Goal: Use online tool/utility: Use online tool/utility

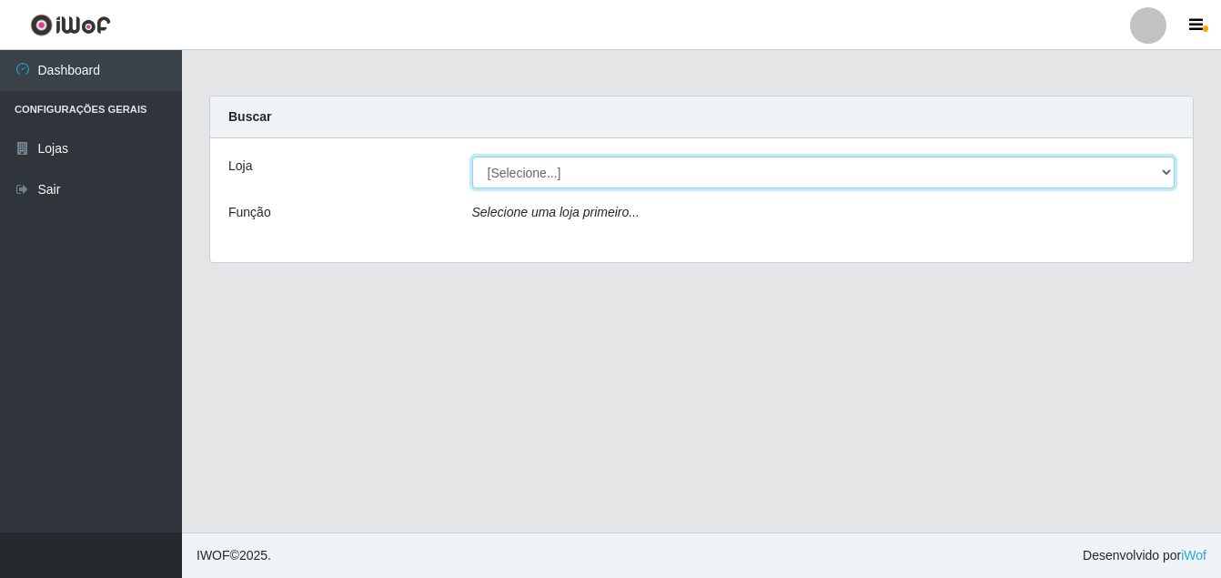
click at [524, 173] on select "[Selecione...] Ajubá Mercado" at bounding box center [823, 173] width 703 height 32
select select "402"
click at [472, 157] on select "[Selecione...] Ajubá Mercado" at bounding box center [823, 173] width 703 height 32
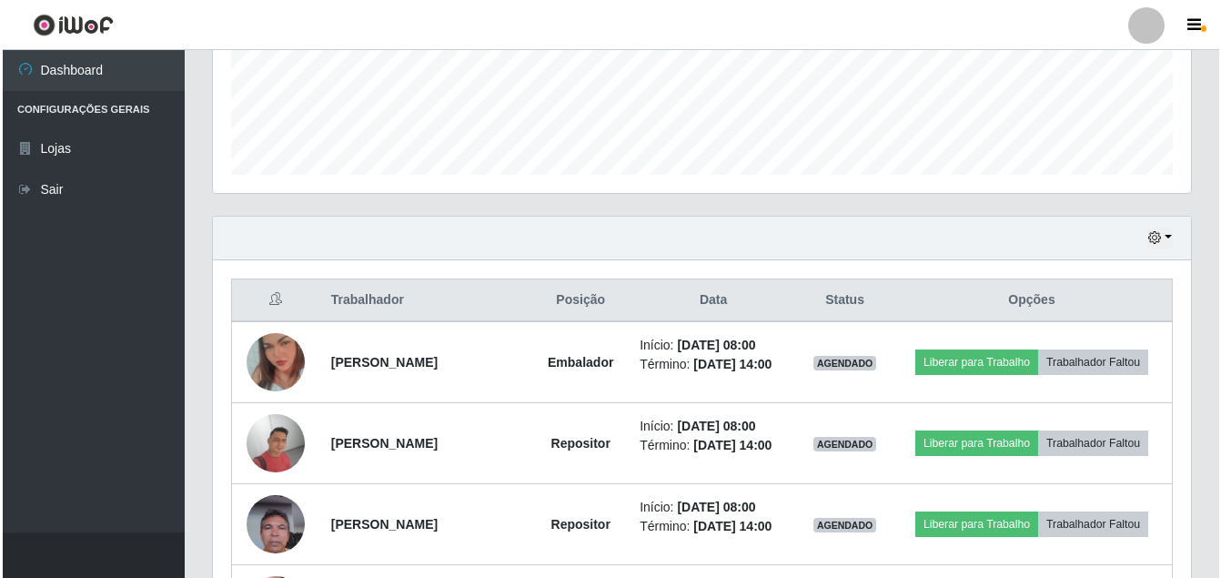
scroll to position [546, 0]
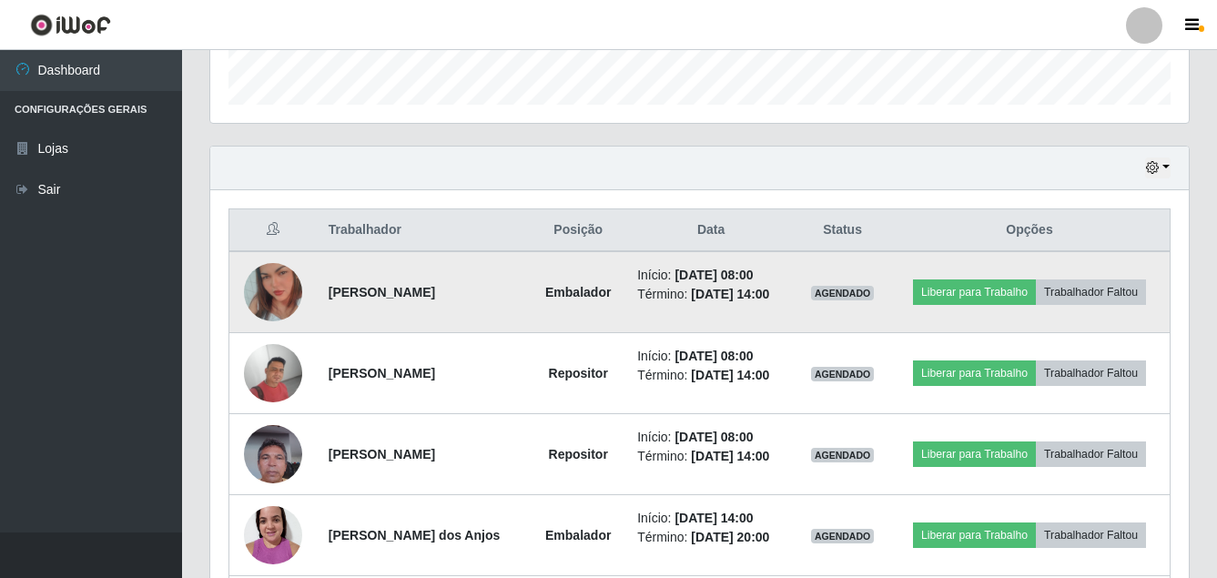
click at [280, 303] on img at bounding box center [273, 292] width 58 height 104
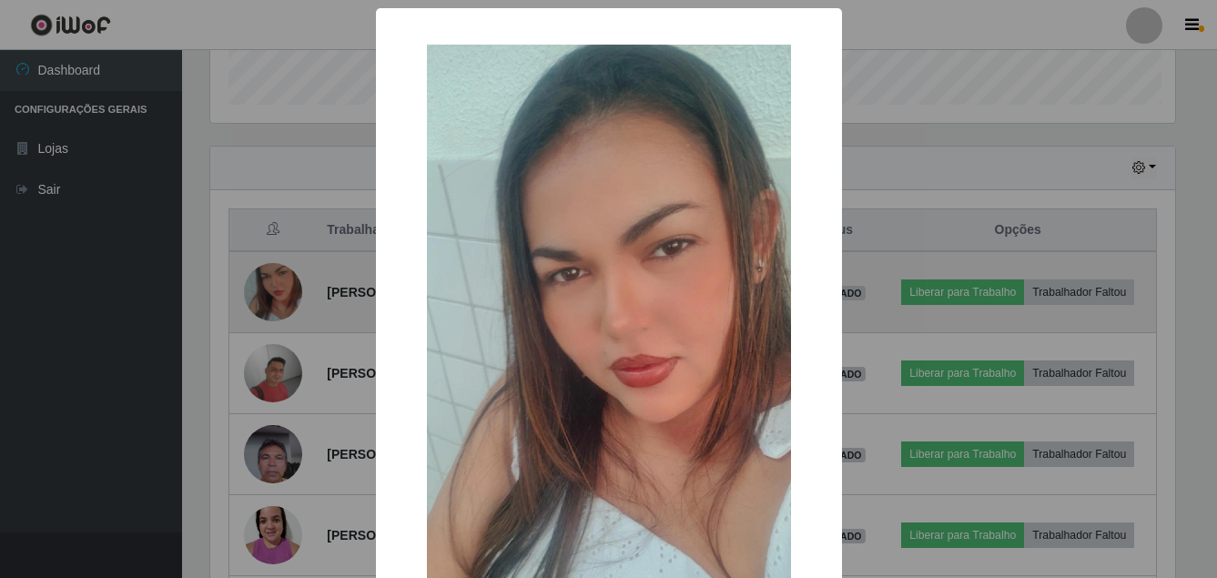
scroll to position [378, 969]
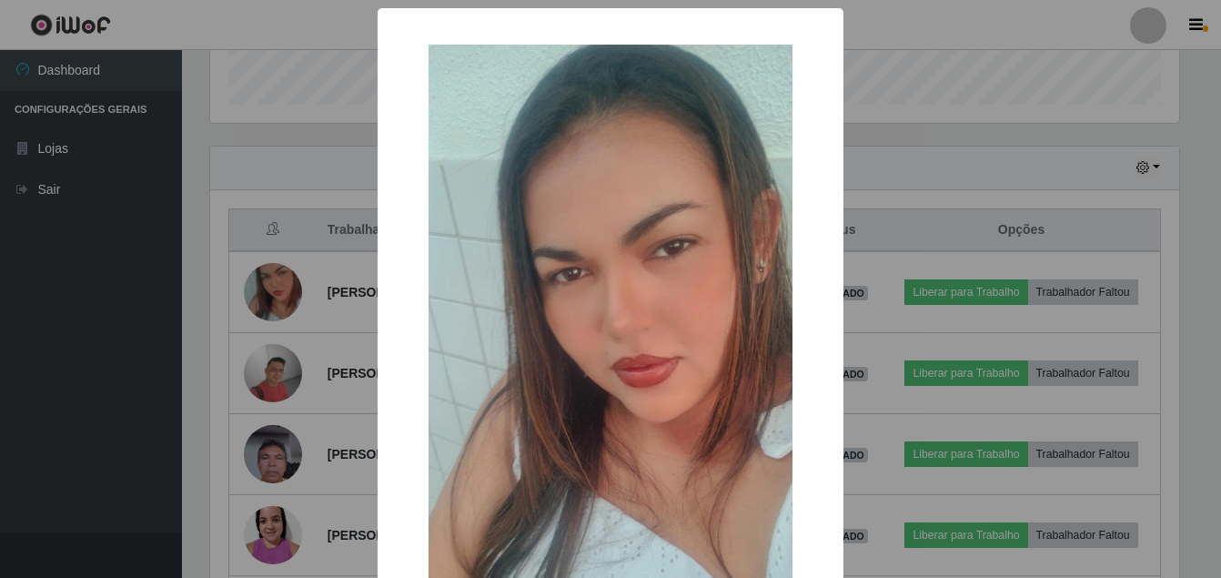
click at [256, 385] on div "× OK Cancel" at bounding box center [610, 289] width 1221 height 578
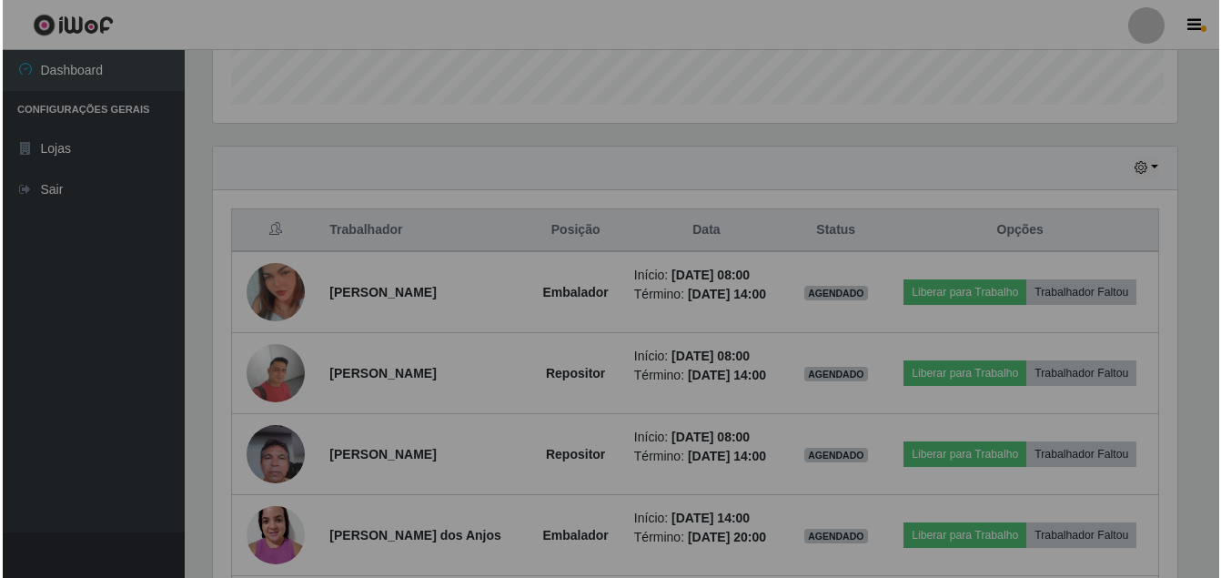
scroll to position [378, 978]
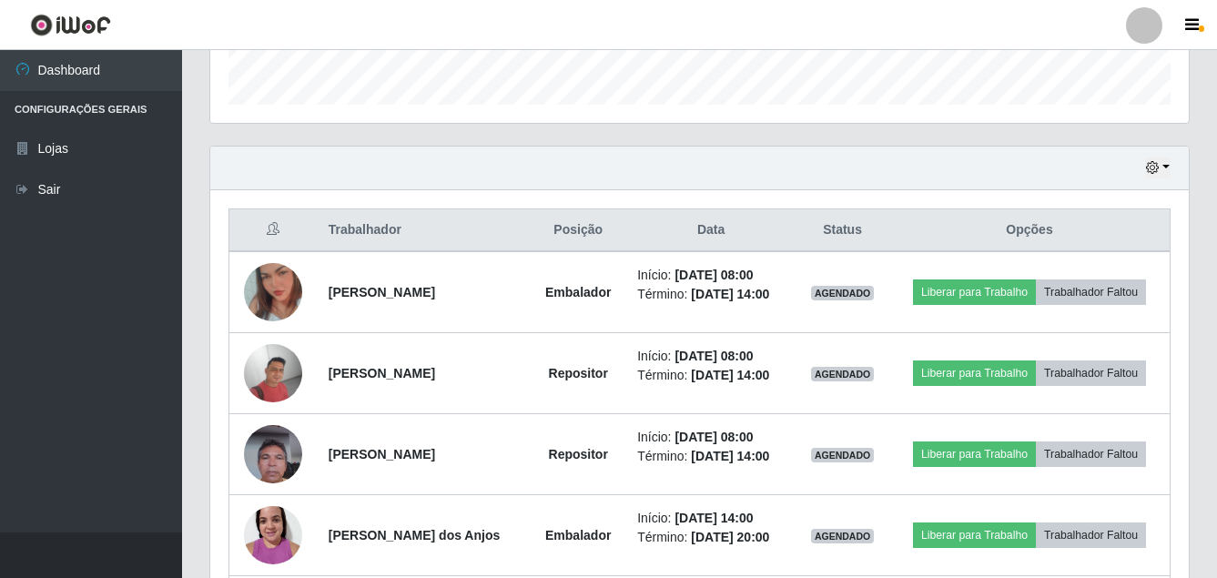
click at [256, 385] on img at bounding box center [273, 373] width 58 height 58
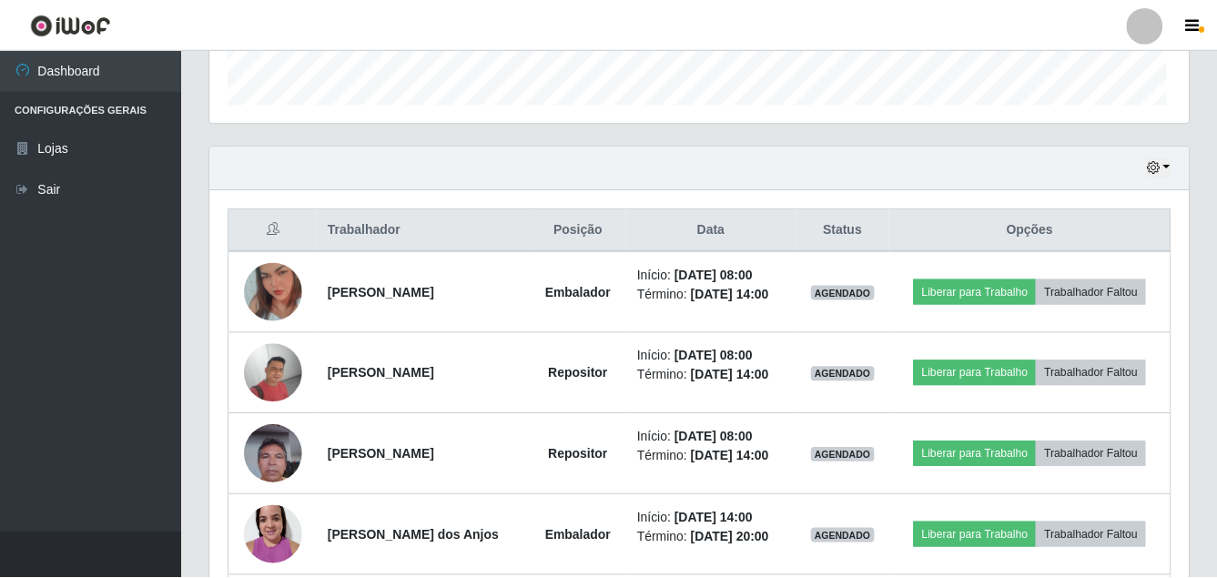
scroll to position [378, 969]
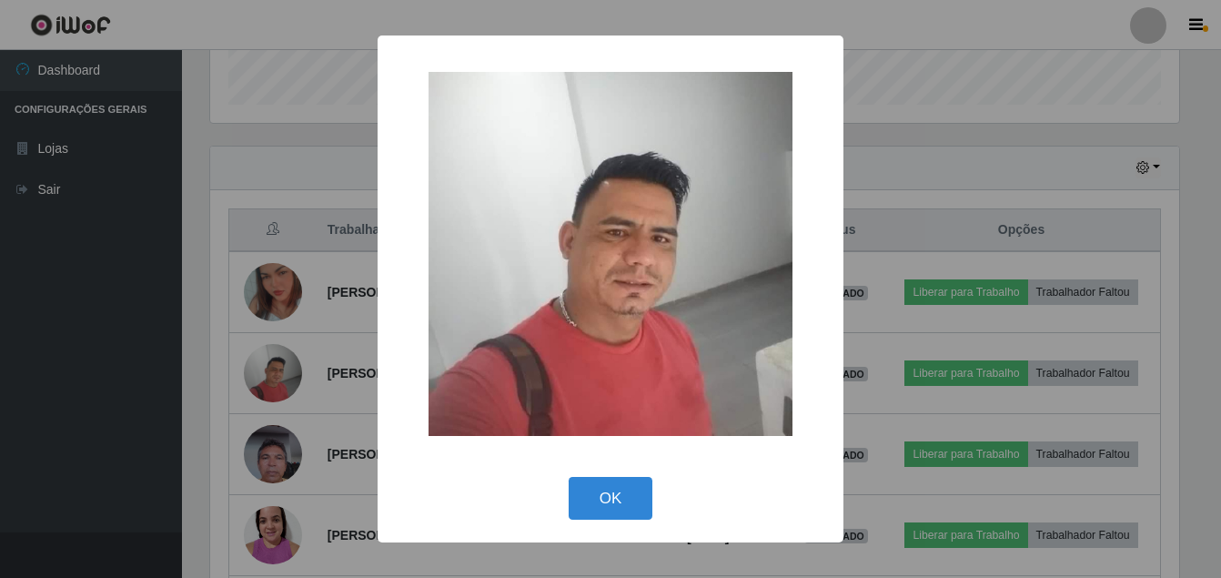
click at [257, 487] on div "× OK Cancel" at bounding box center [610, 289] width 1221 height 578
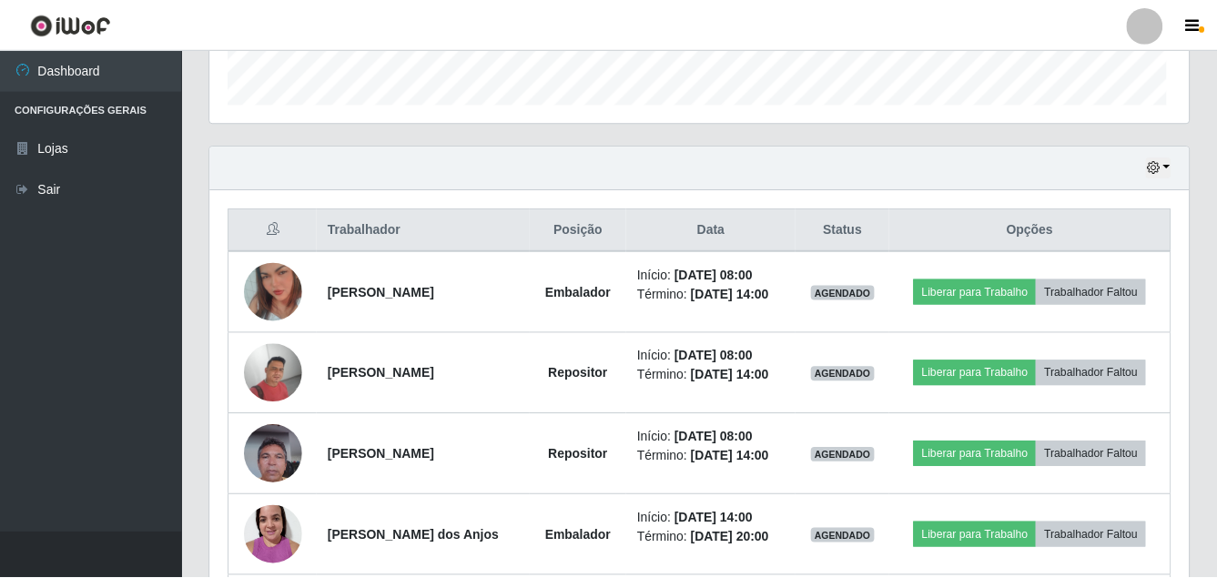
scroll to position [378, 978]
click at [257, 487] on img at bounding box center [273, 453] width 58 height 77
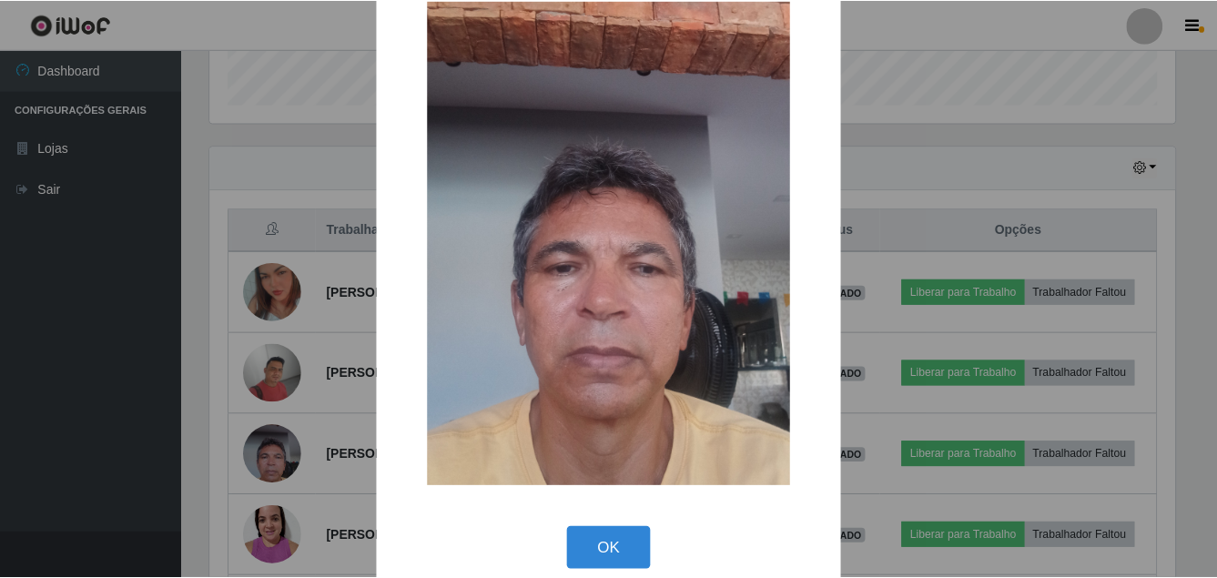
scroll to position [66, 0]
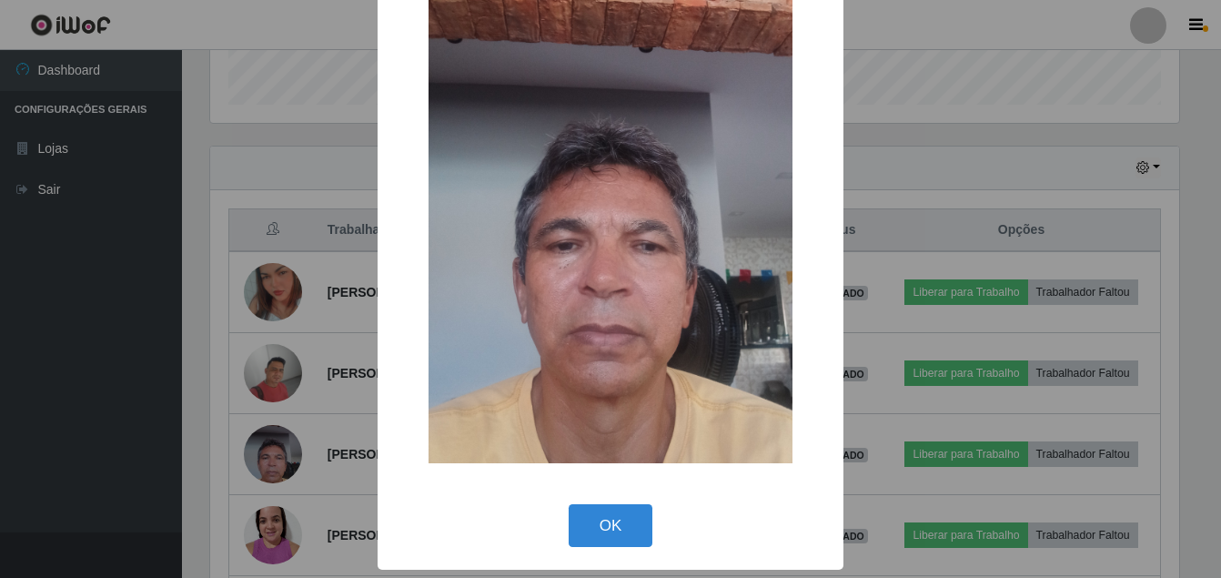
click at [126, 490] on div "× OK Cancel" at bounding box center [610, 289] width 1221 height 578
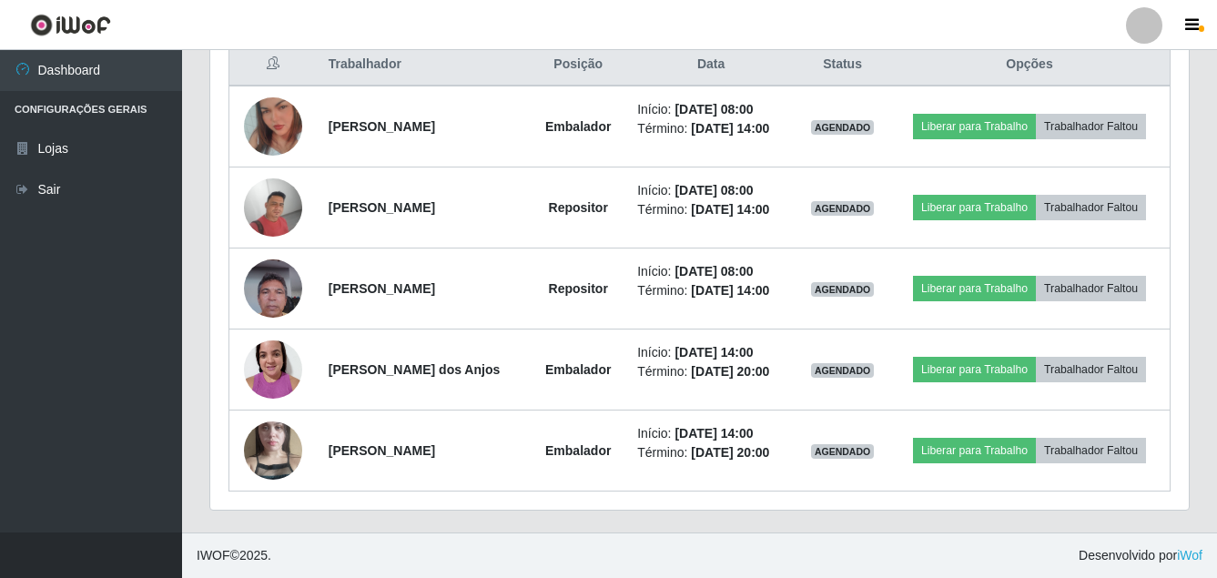
scroll to position [780, 0]
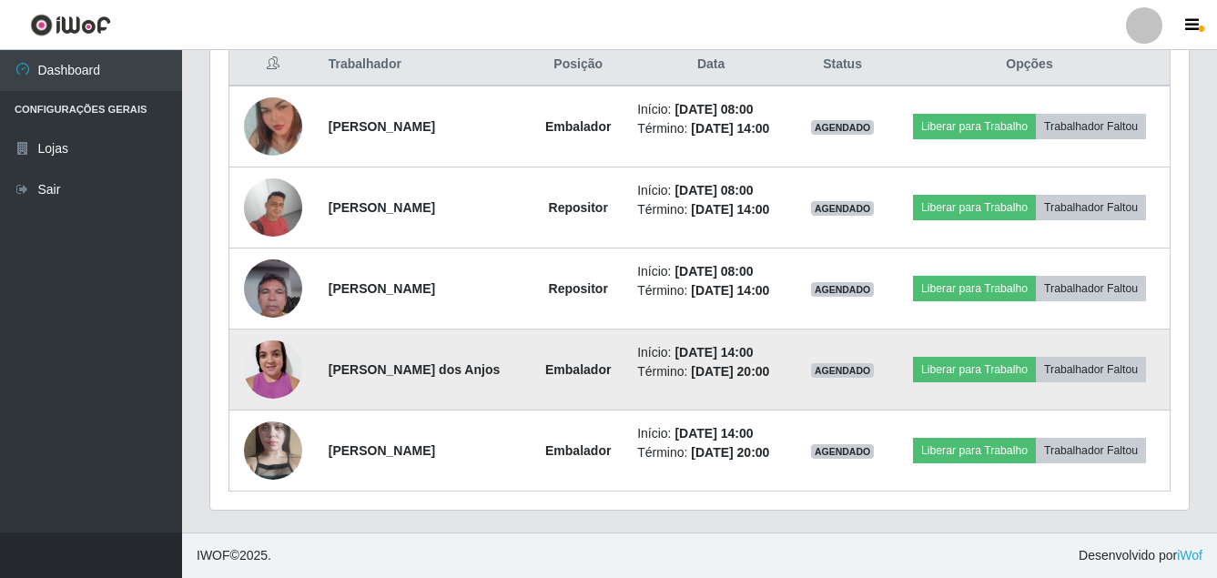
click at [260, 358] on img at bounding box center [273, 368] width 58 height 77
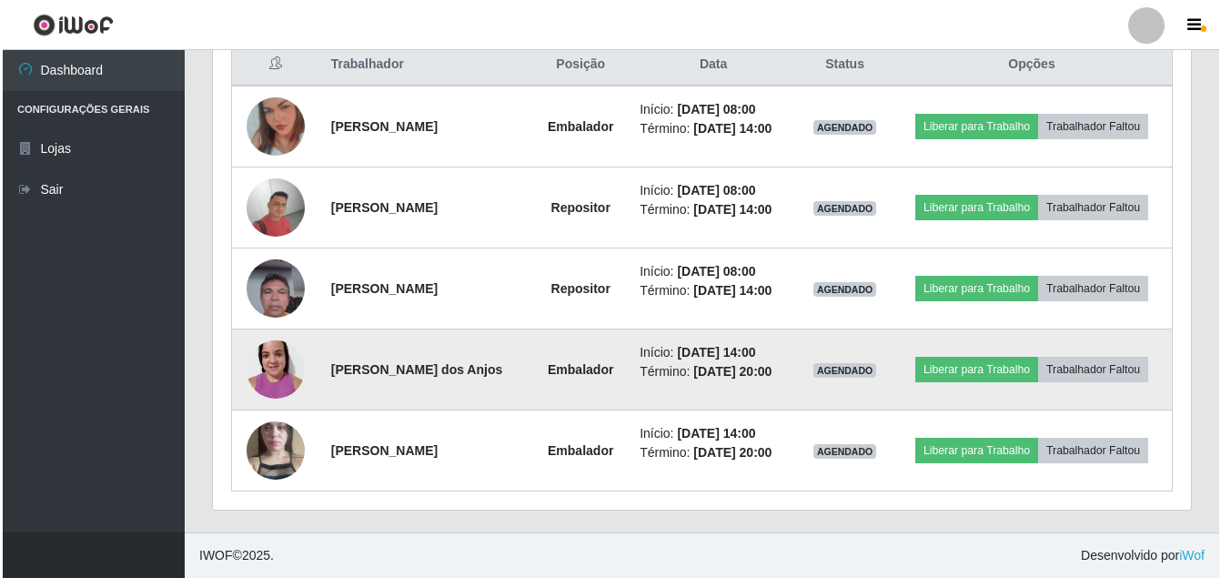
scroll to position [378, 969]
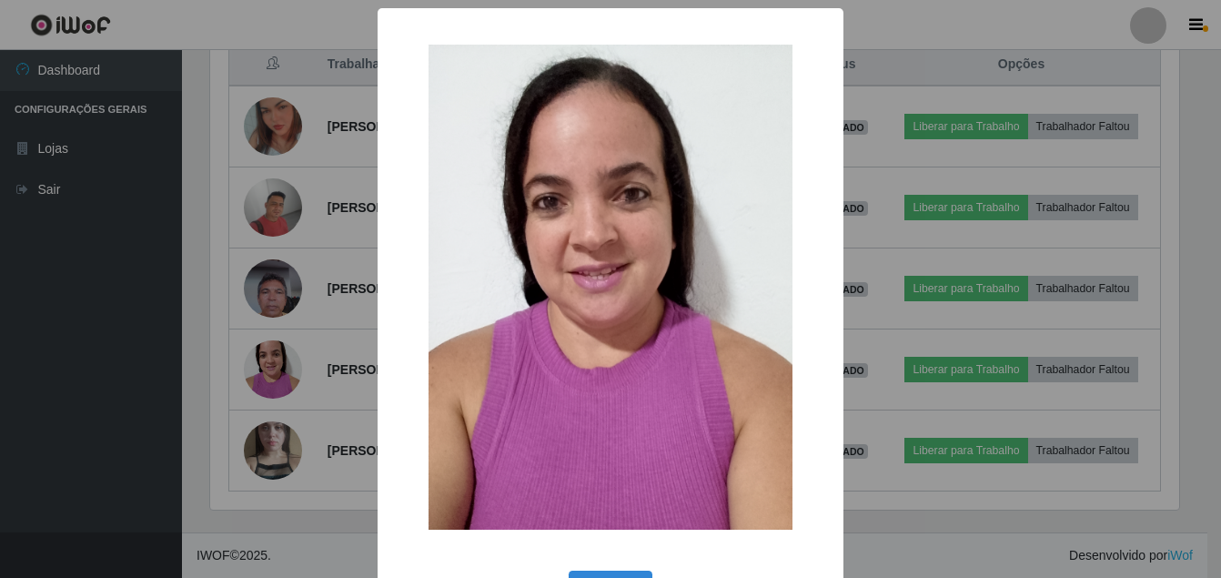
click at [164, 450] on div "× OK Cancel" at bounding box center [610, 289] width 1221 height 578
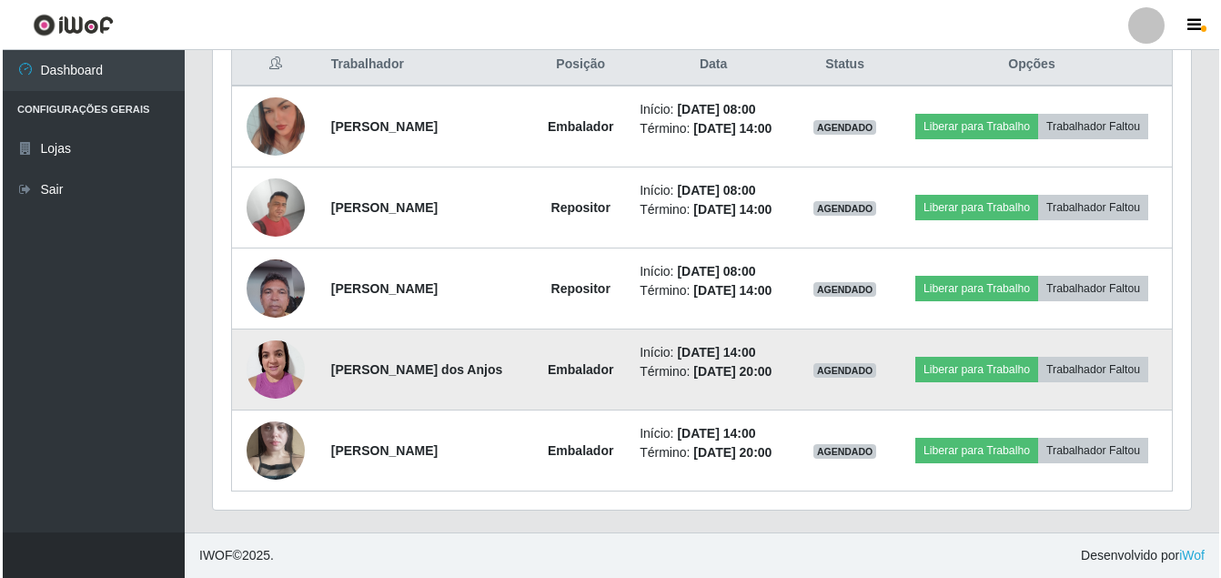
scroll to position [378, 978]
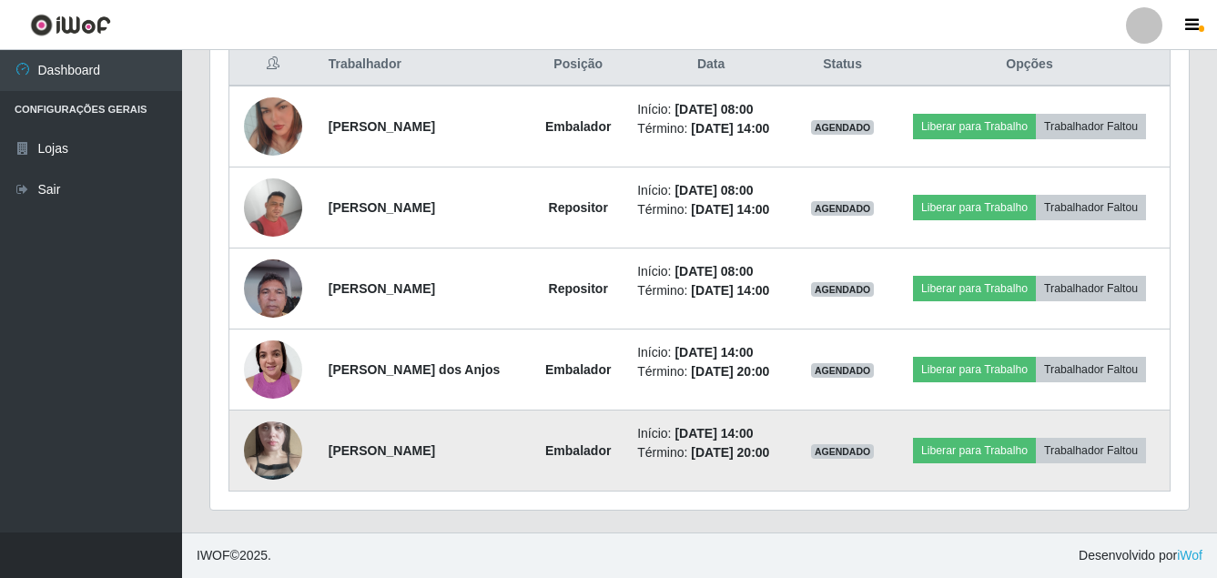
click at [273, 502] on img at bounding box center [273, 451] width 58 height 104
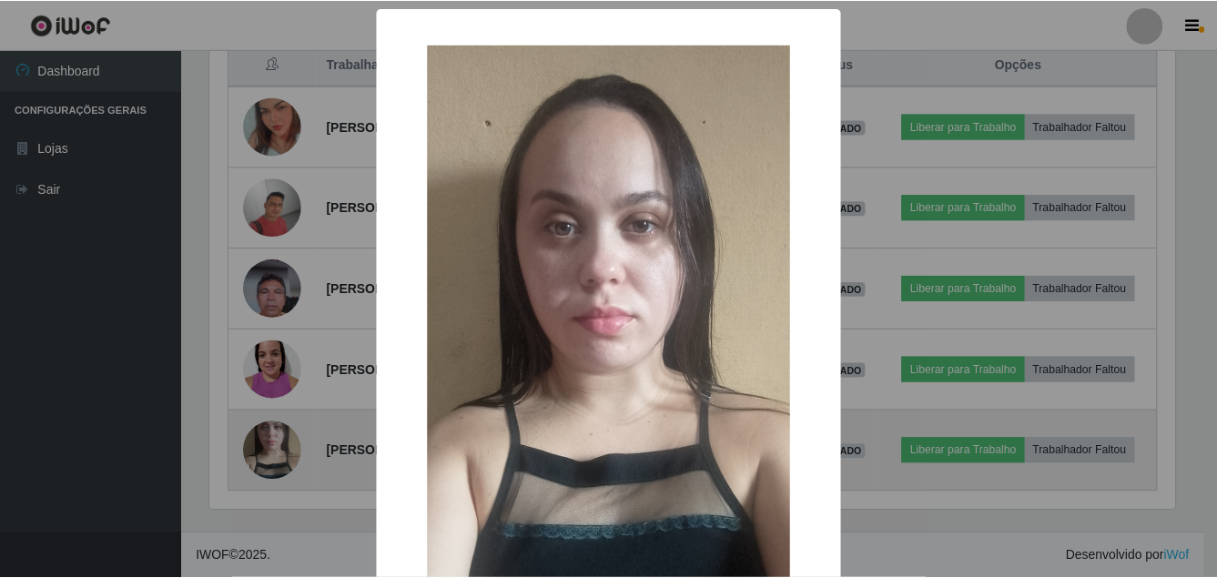
scroll to position [378, 969]
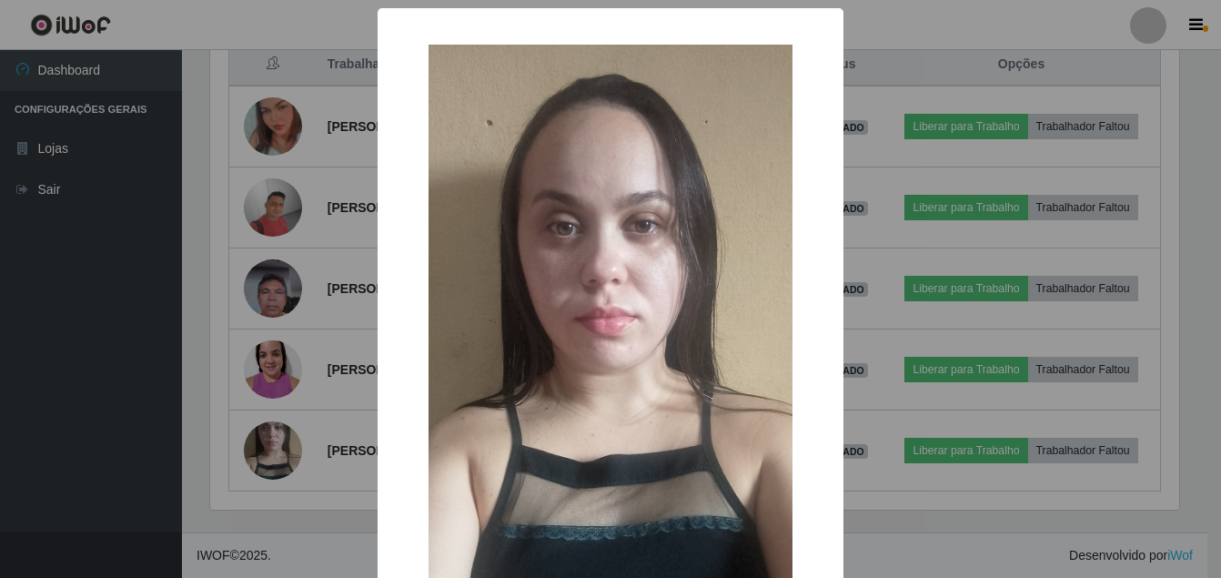
click at [112, 457] on div "× OK Cancel" at bounding box center [610, 289] width 1221 height 578
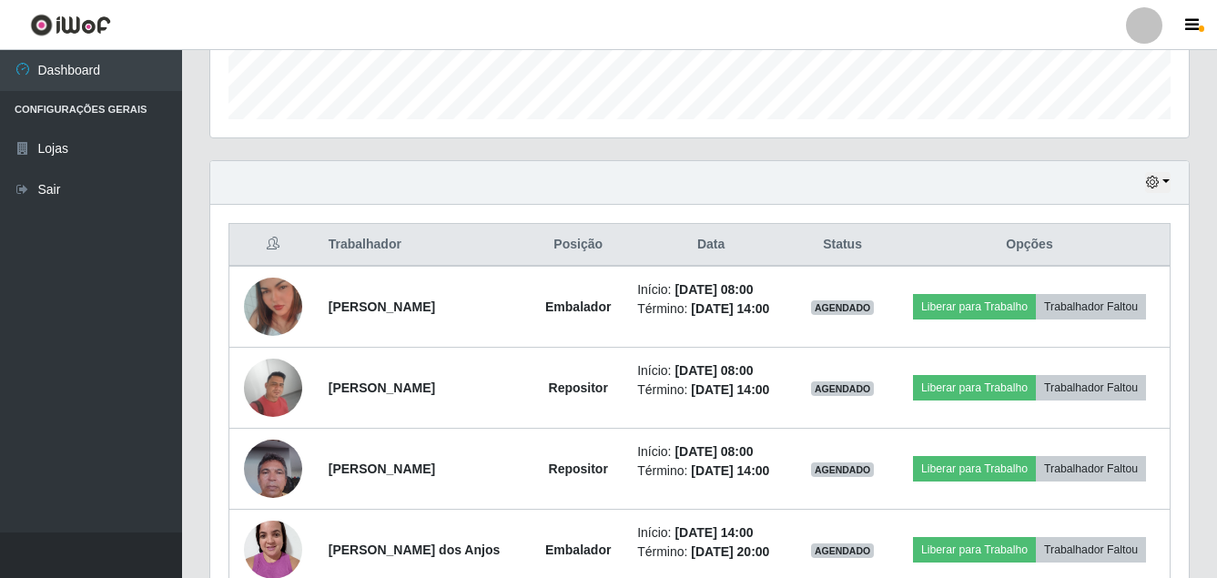
scroll to position [507, 0]
